Goal: Information Seeking & Learning: Find specific fact

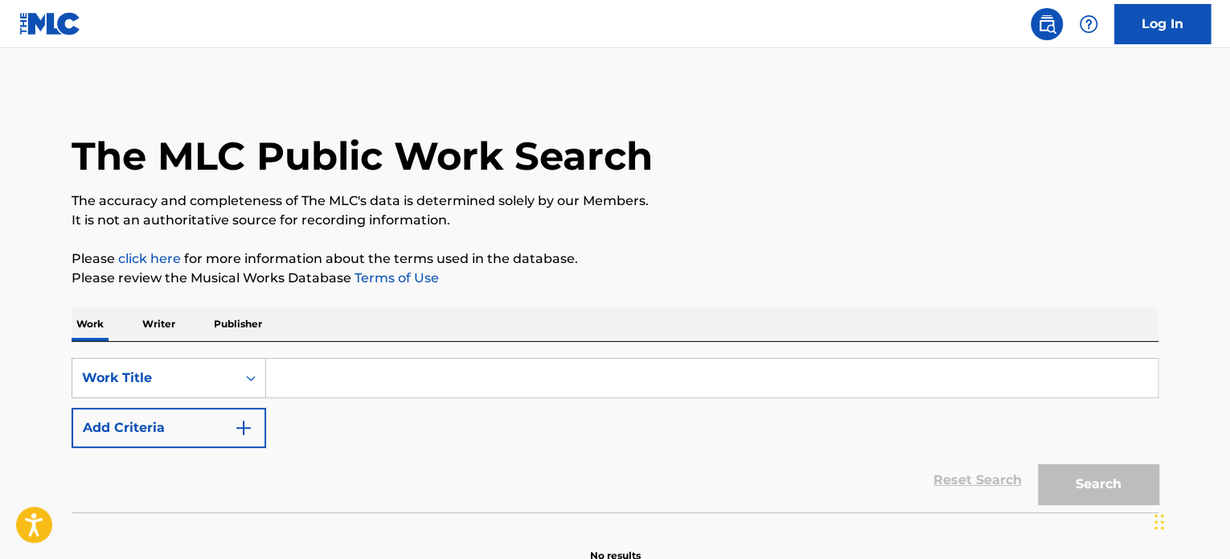
click at [465, 383] on input "Search Form" at bounding box center [712, 378] width 892 height 39
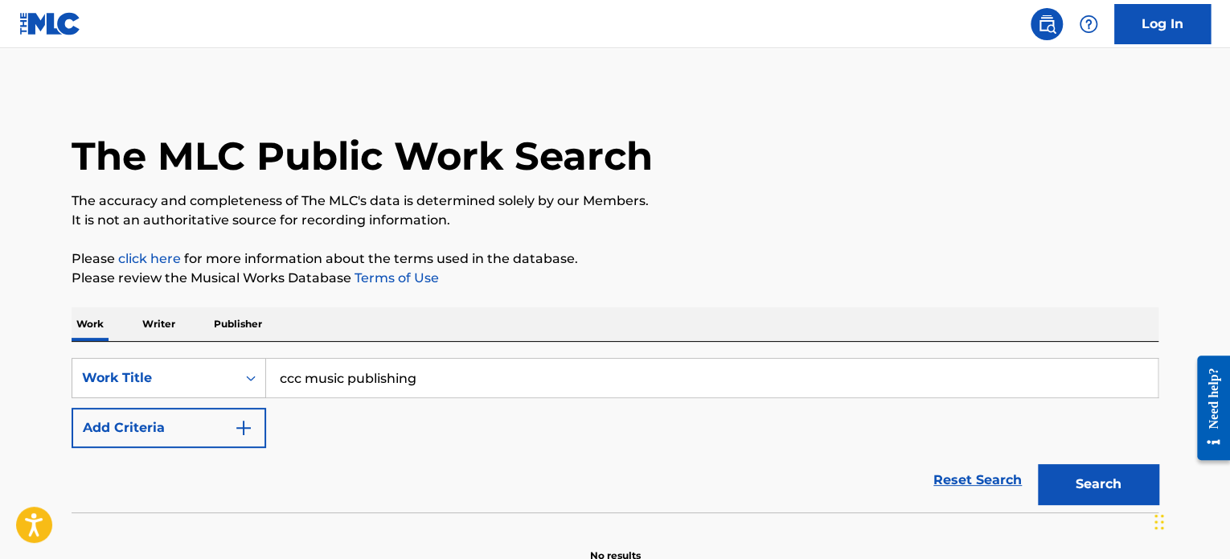
type input "ccc music publishing"
click at [1038, 464] on button "Search" at bounding box center [1098, 484] width 121 height 40
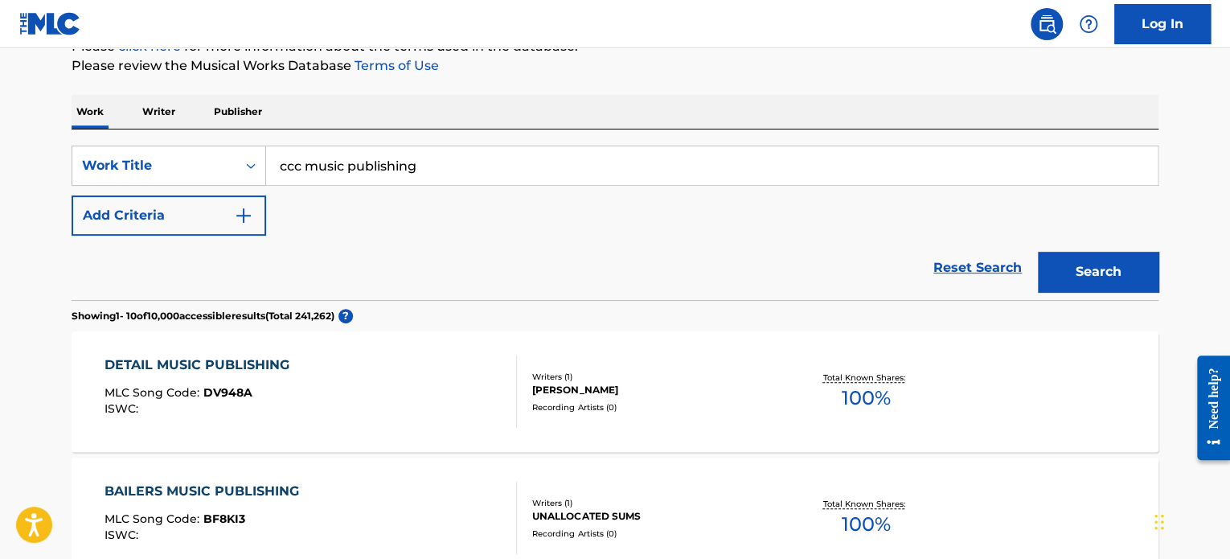
scroll to position [241, 0]
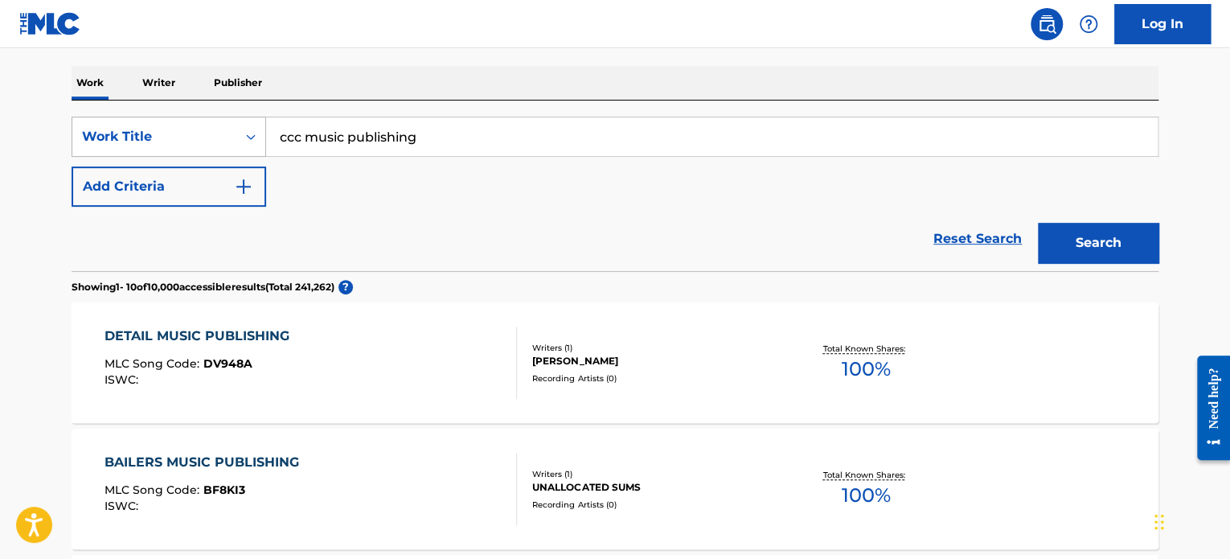
click at [257, 139] on icon "Search Form" at bounding box center [251, 137] width 16 height 16
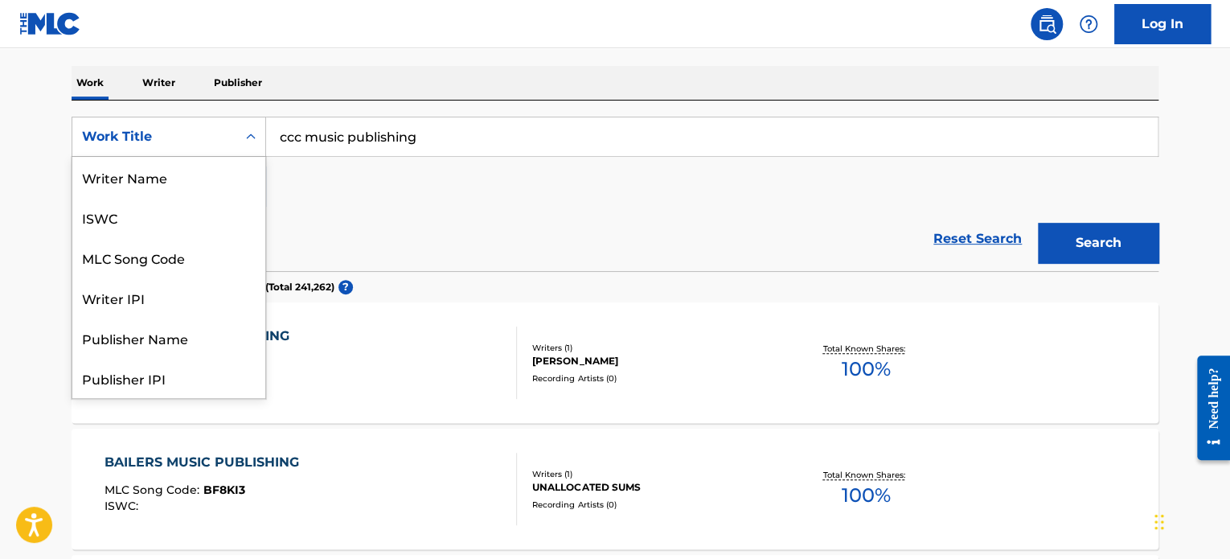
scroll to position [80, 0]
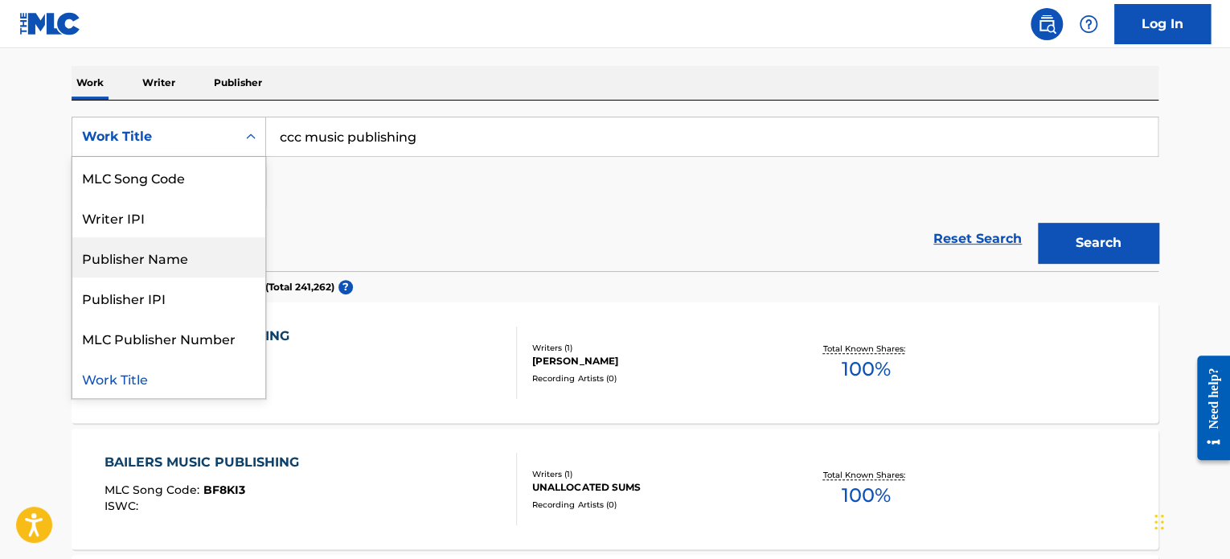
click at [203, 257] on div "Publisher Name" at bounding box center [168, 257] width 193 height 40
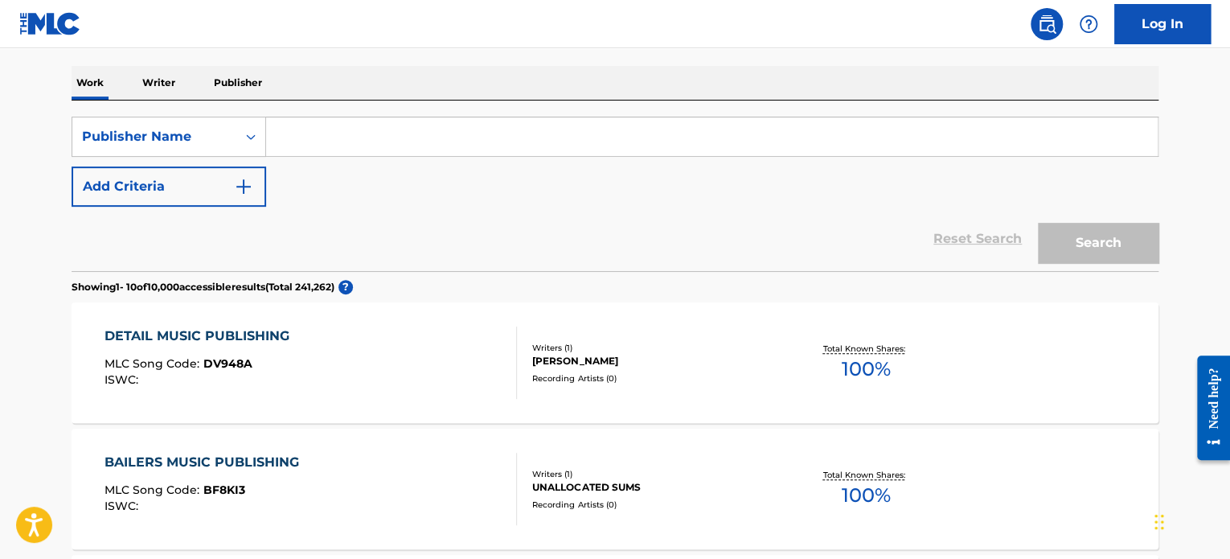
click at [355, 129] on input "Search Form" at bounding box center [712, 136] width 892 height 39
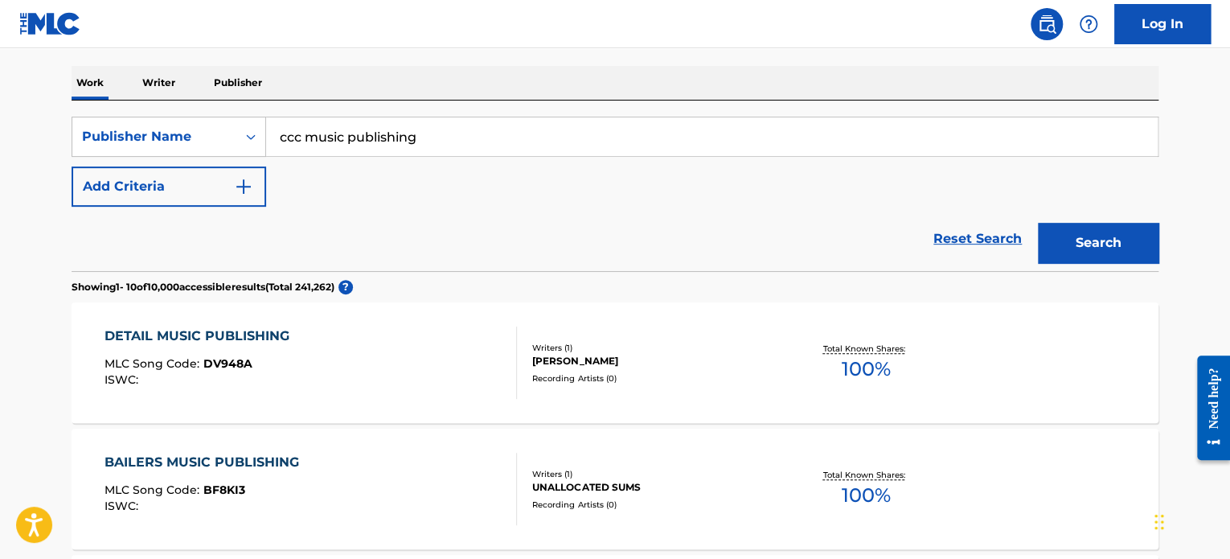
click at [1038, 223] on button "Search" at bounding box center [1098, 243] width 121 height 40
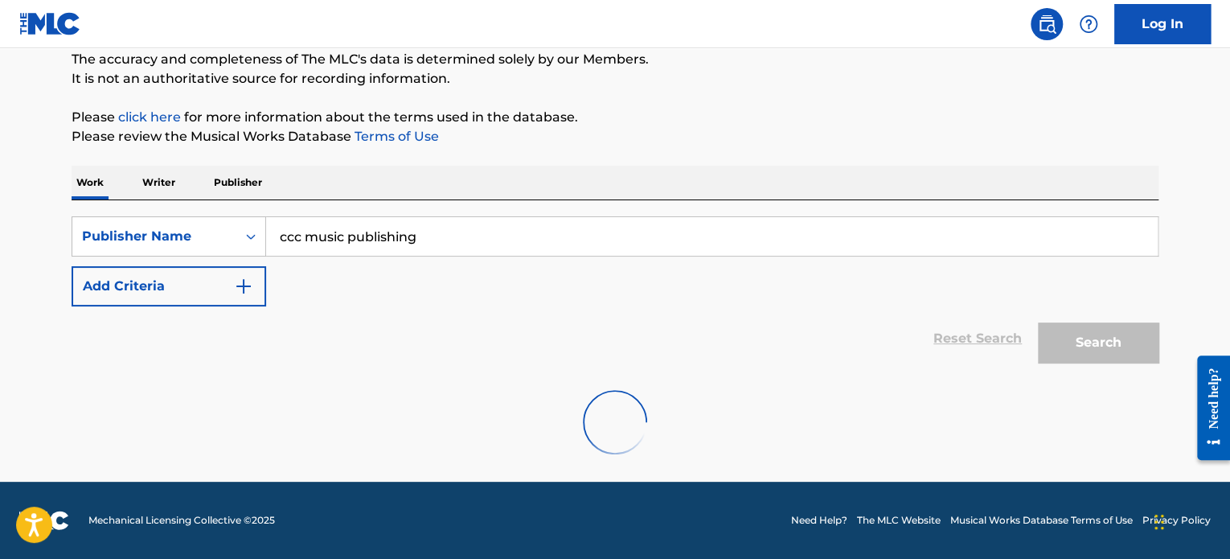
scroll to position [88, 0]
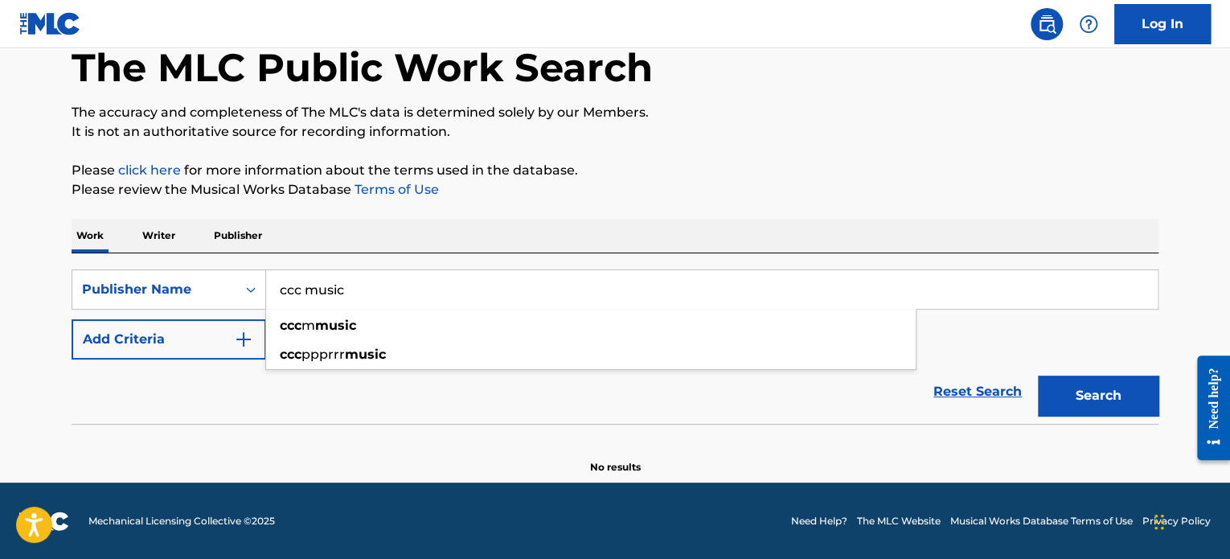
click at [1038, 376] on button "Search" at bounding box center [1098, 396] width 121 height 40
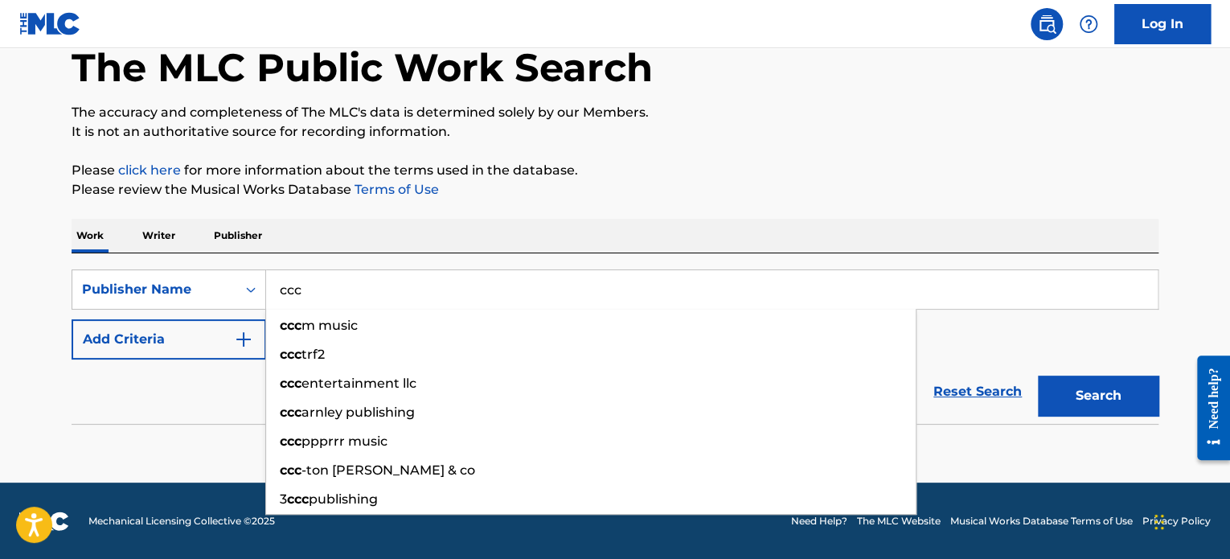
type input "ccc"
click at [1038, 376] on button "Search" at bounding box center [1098, 396] width 121 height 40
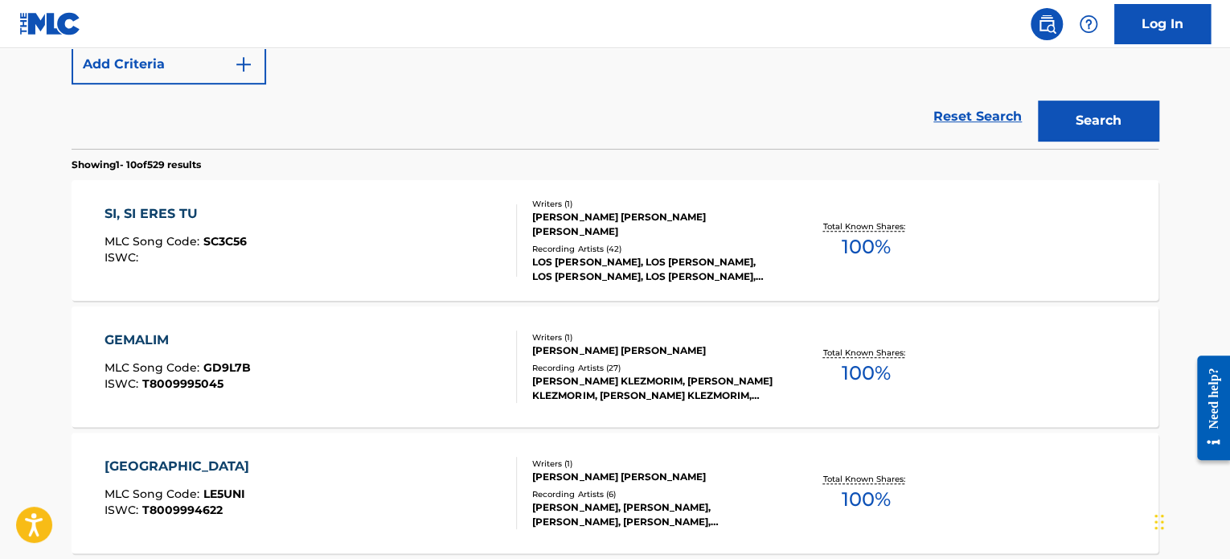
scroll to position [444, 0]
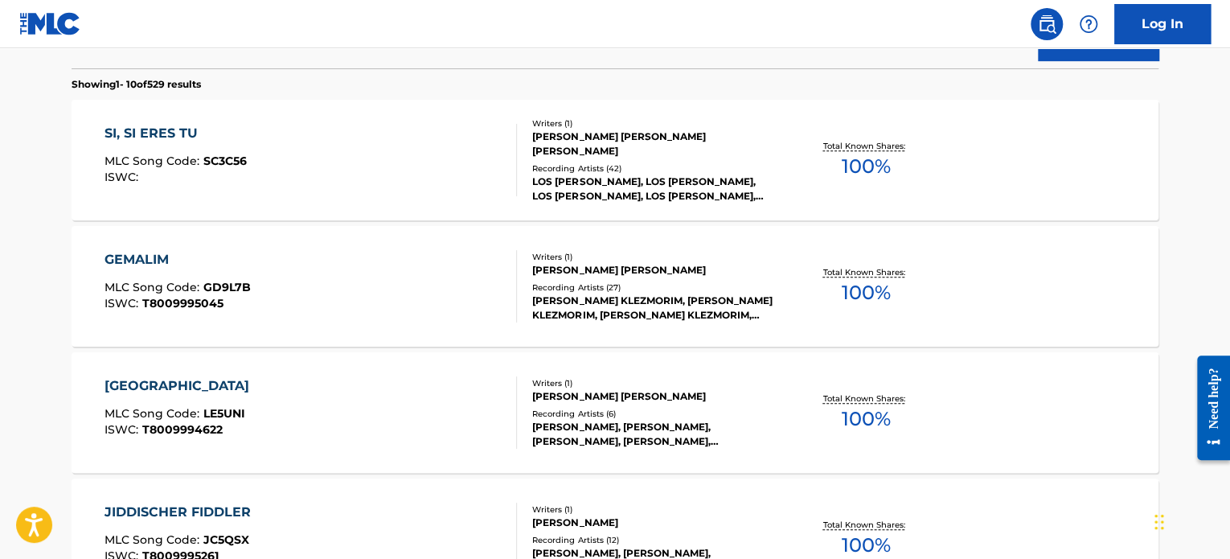
click at [441, 387] on div "LOWER EAST SIDE MLC Song Code : LE5UNI ISWC : T8009994622" at bounding box center [311, 412] width 413 height 72
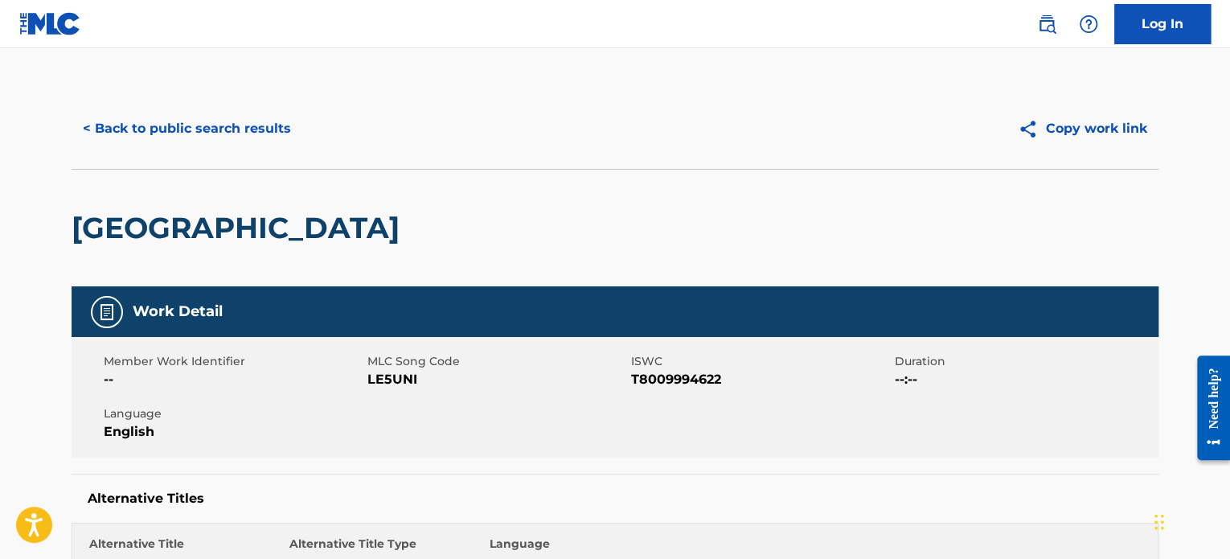
click at [171, 129] on button "< Back to public search results" at bounding box center [187, 129] width 231 height 40
